Goal: Task Accomplishment & Management: Use online tool/utility

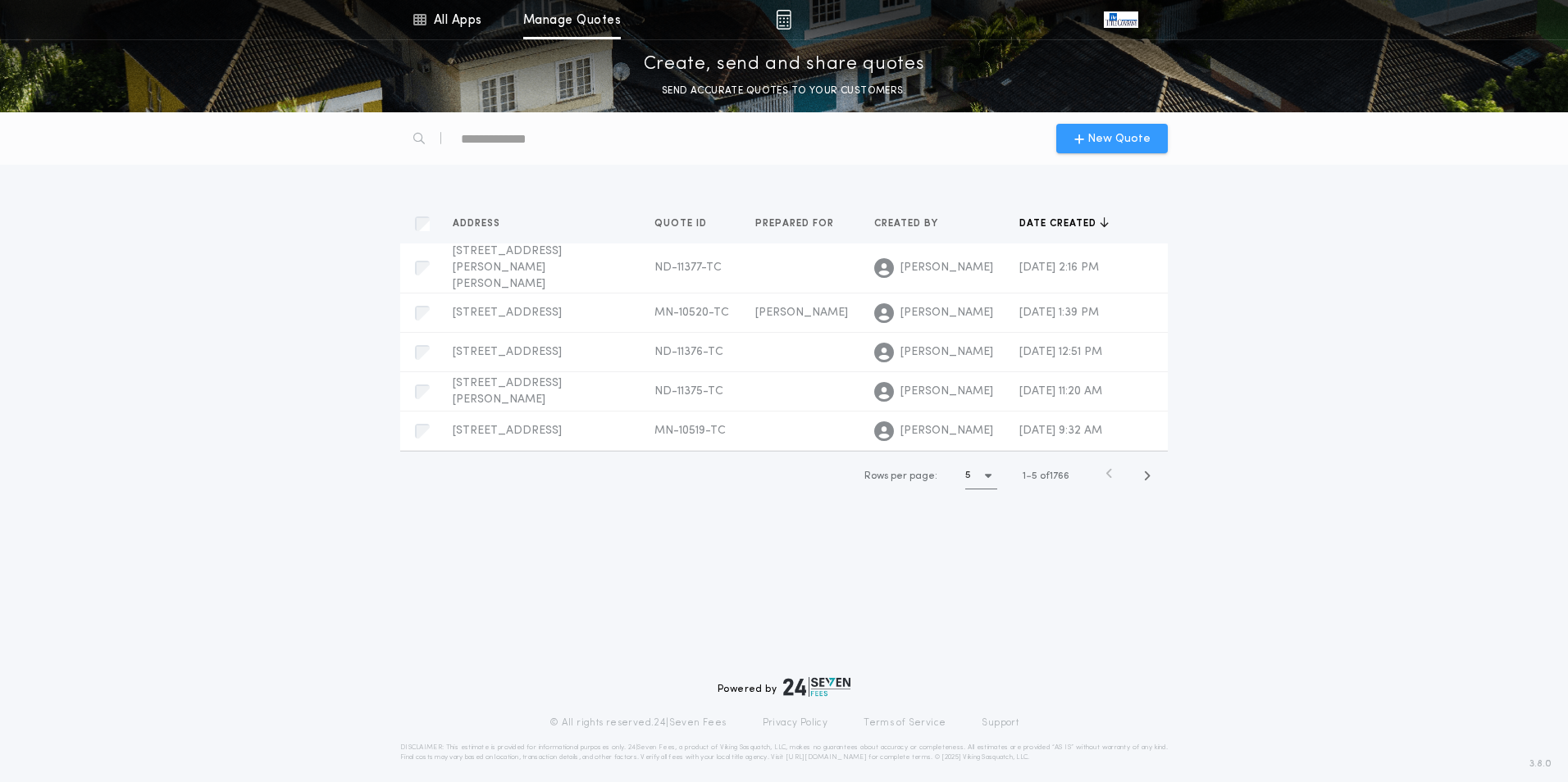
click at [1116, 134] on span "New Quote" at bounding box center [1119, 139] width 63 height 17
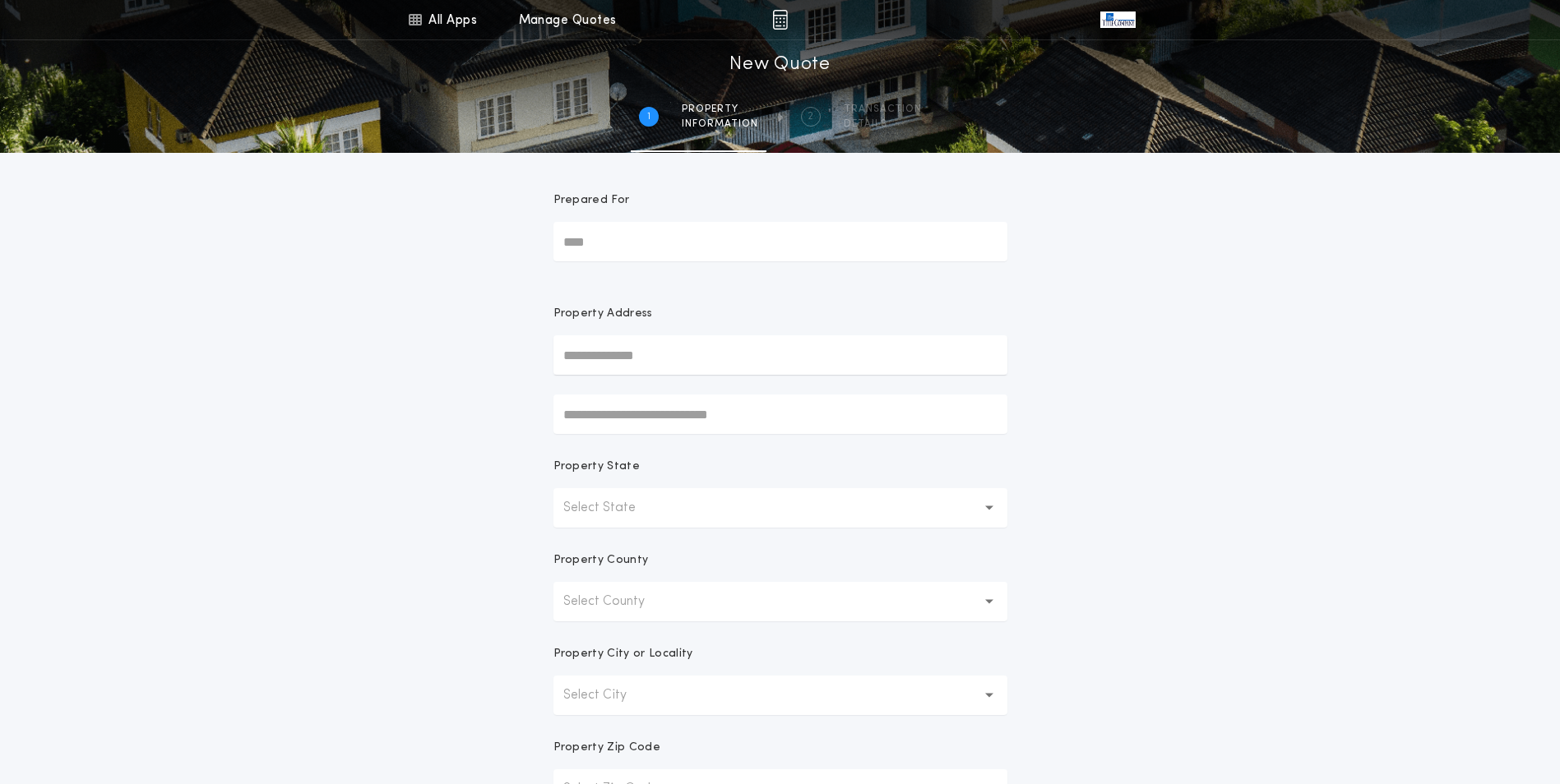
click at [658, 353] on input "text" at bounding box center [781, 354] width 454 height 39
type input "**********"
click at [655, 391] on button "[STREET_ADDRESS][PERSON_NAME]" at bounding box center [781, 388] width 454 height 24
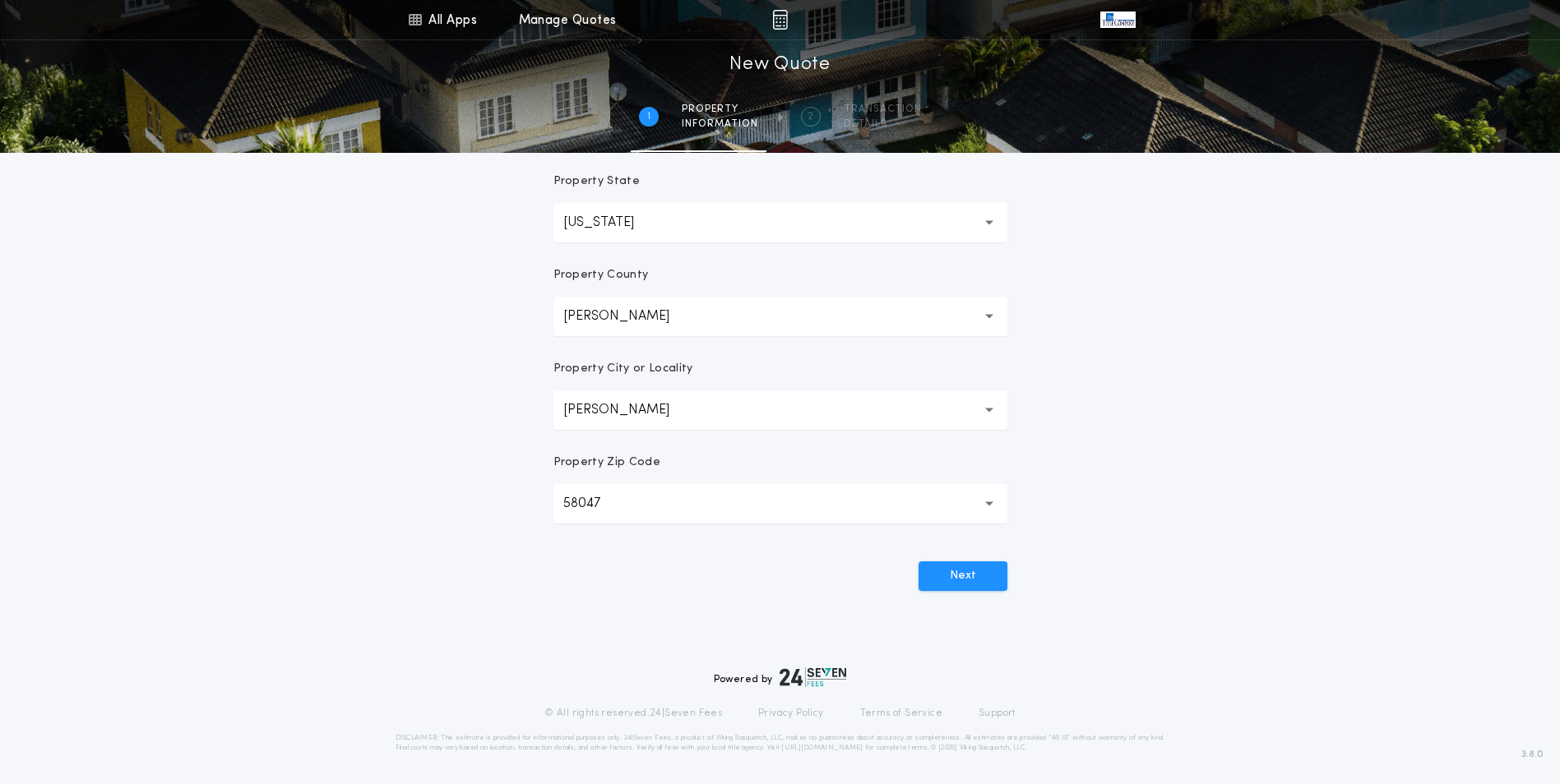
scroll to position [287, 0]
click at [970, 574] on button "Next" at bounding box center [963, 574] width 89 height 30
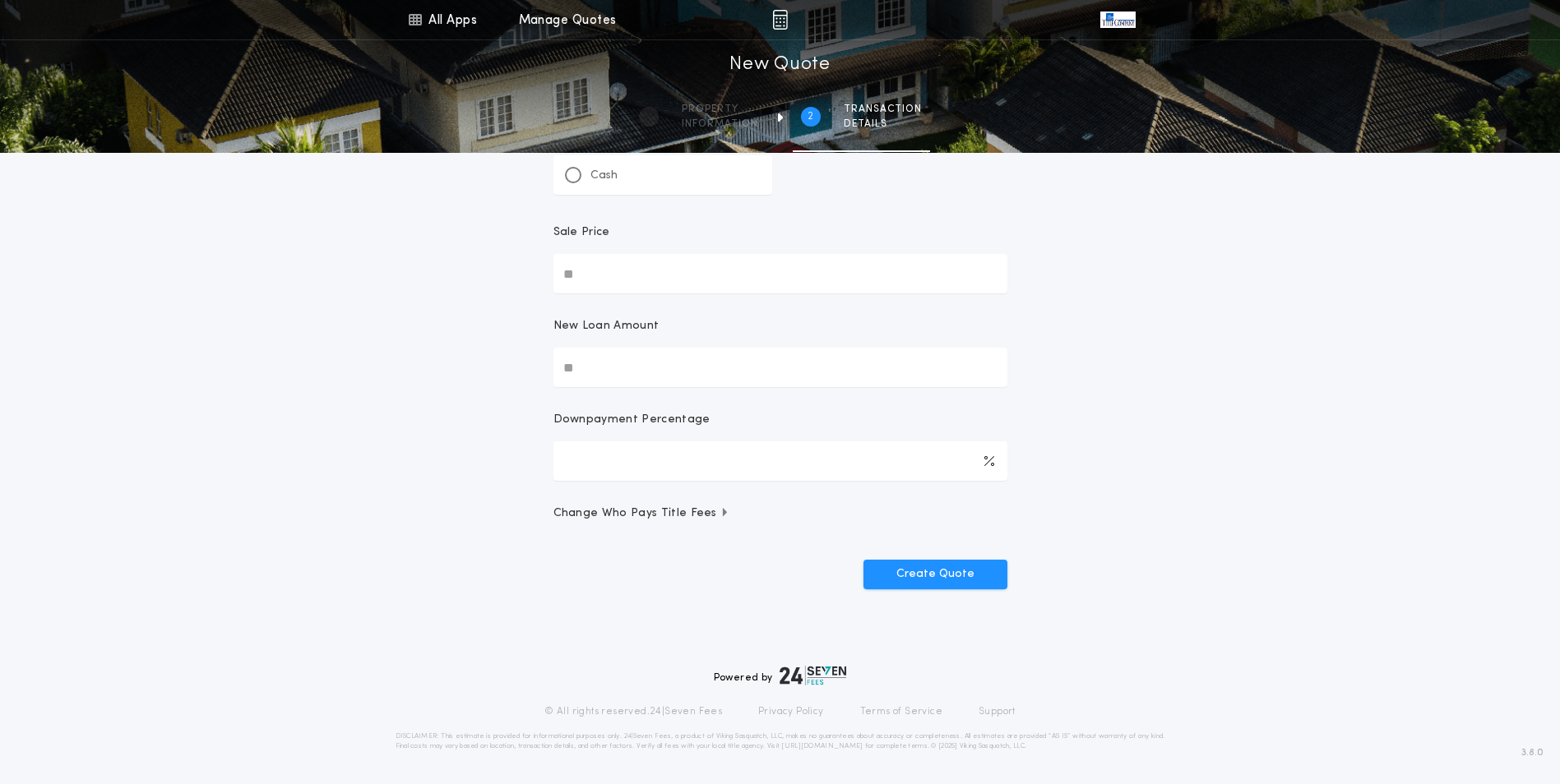
scroll to position [0, 0]
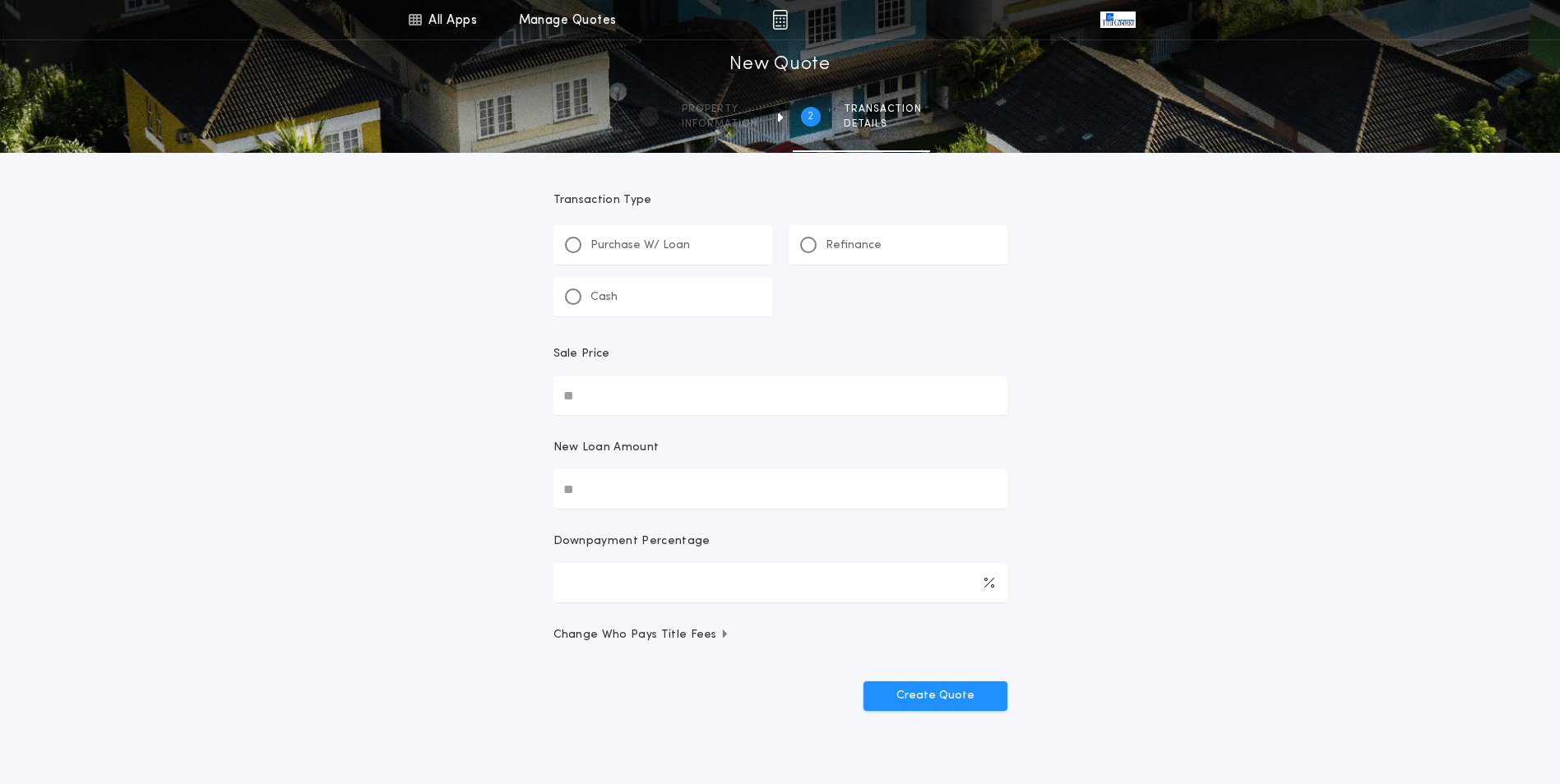
click at [853, 234] on div "Refinance" at bounding box center [898, 244] width 218 height 39
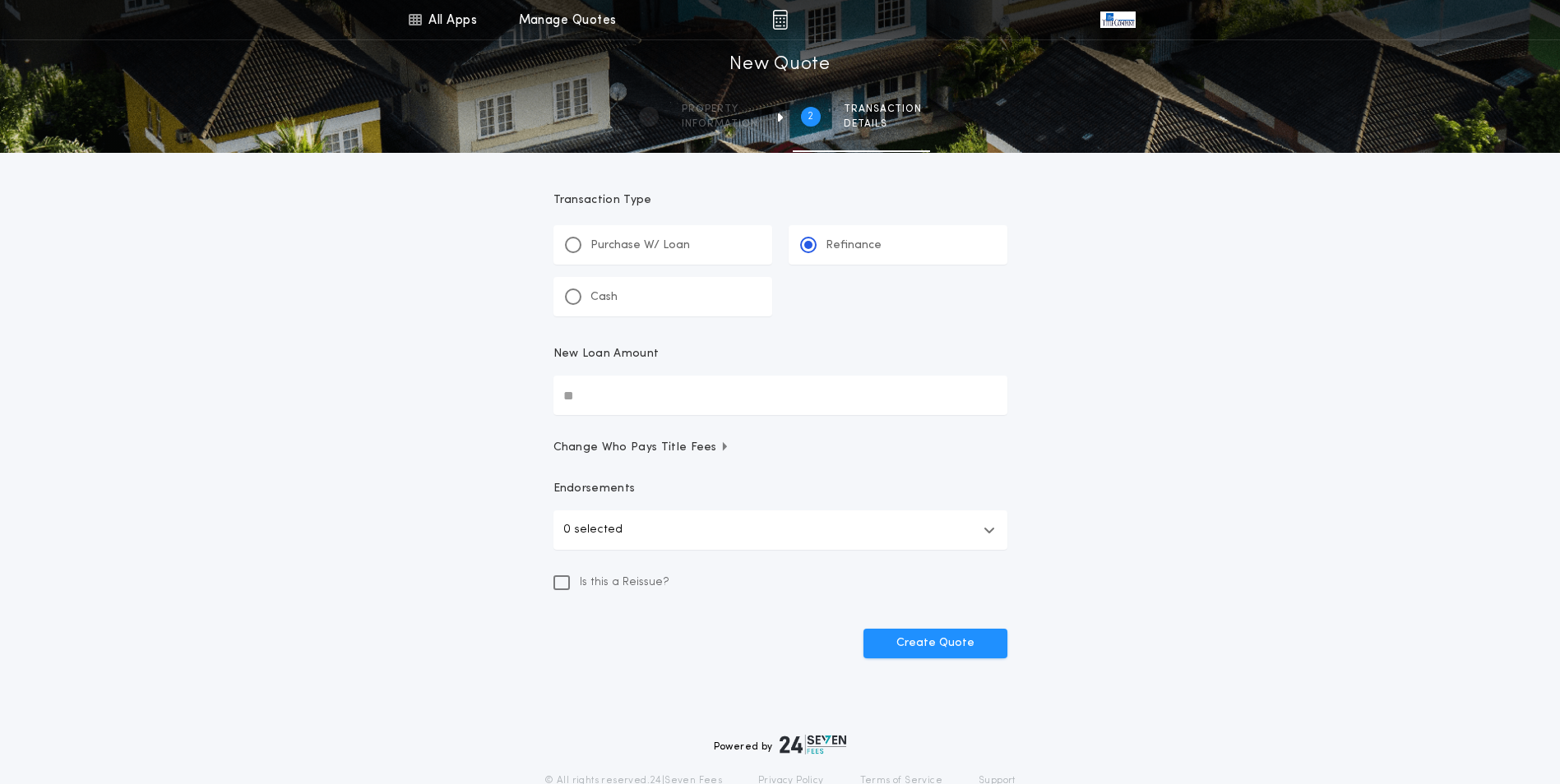
click at [635, 382] on input "New Loan Amount" at bounding box center [781, 395] width 454 height 39
type input "********"
click at [935, 642] on button "Create Quote" at bounding box center [935, 643] width 144 height 30
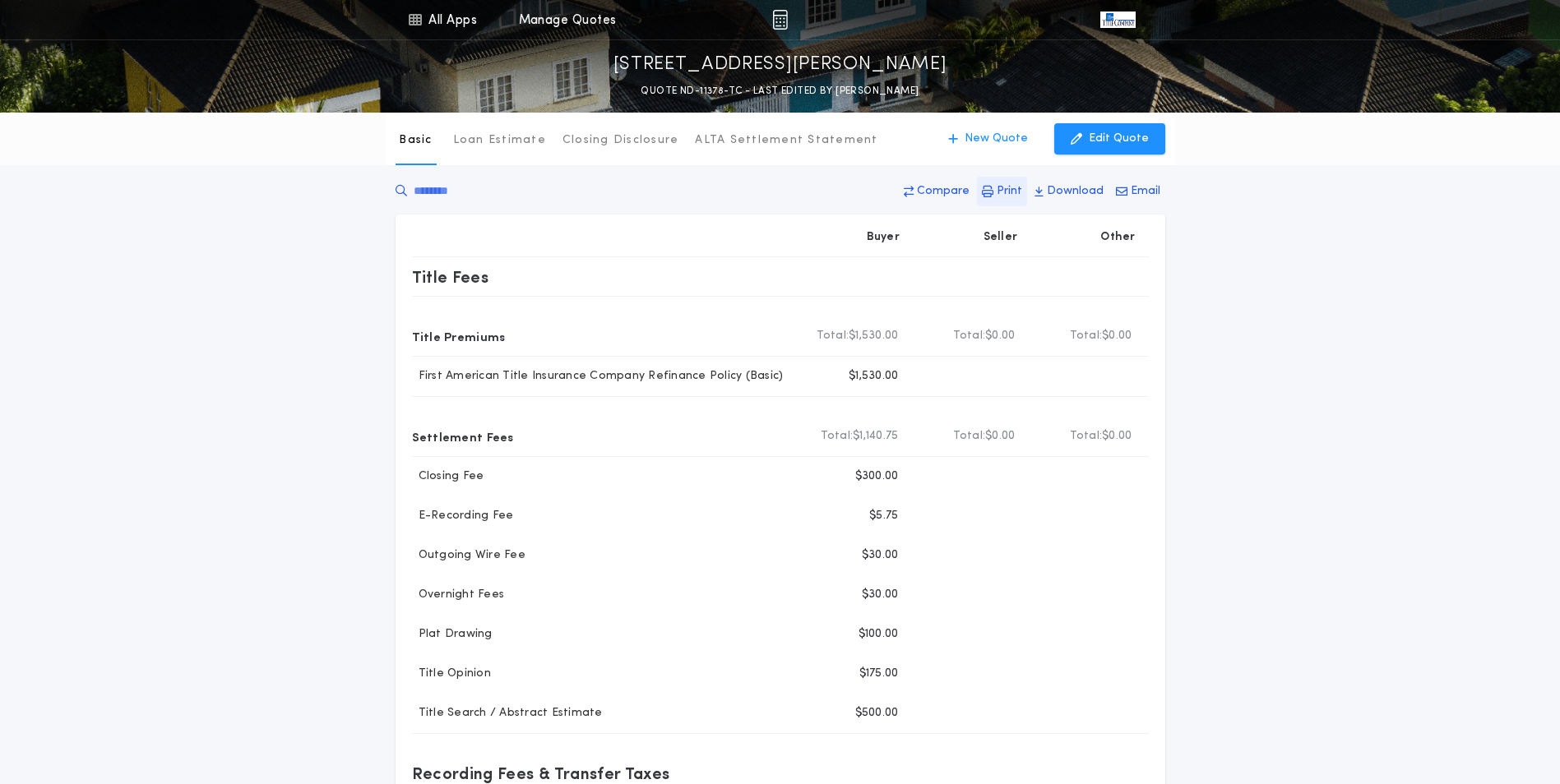
click at [1003, 192] on p "Print" at bounding box center [1009, 191] width 25 height 17
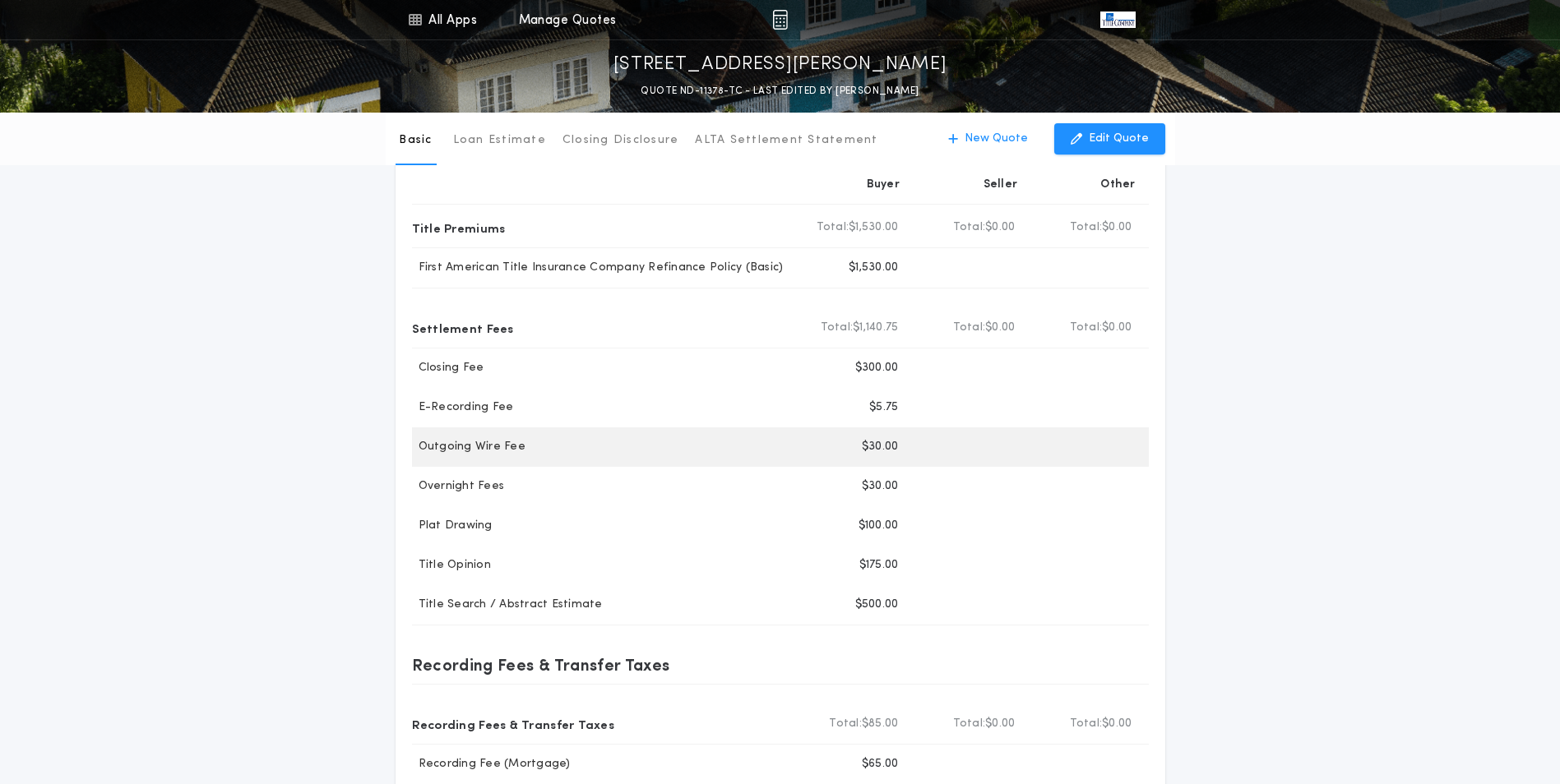
scroll to position [82, 0]
